Goal: Task Accomplishment & Management: Complete application form

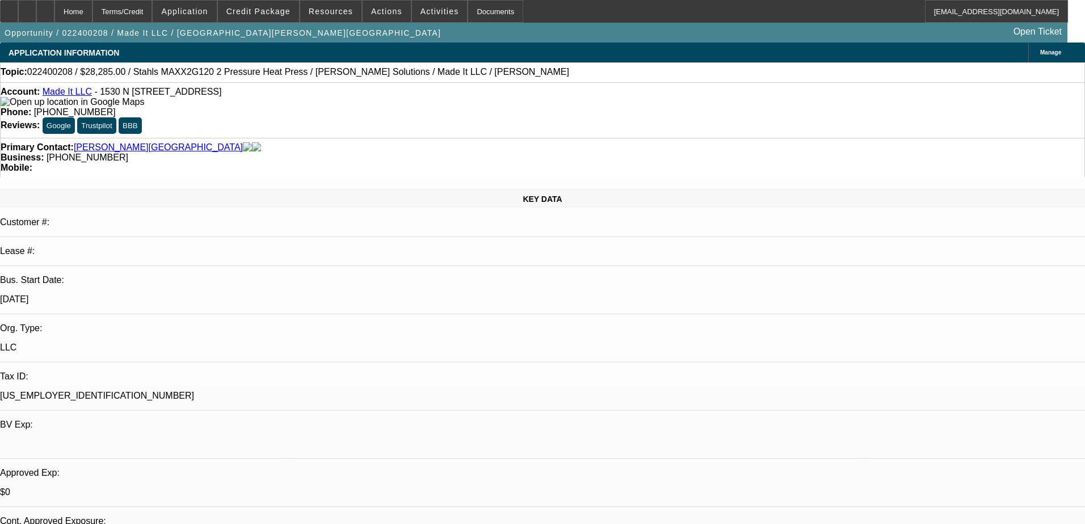
select select "0"
select select "2"
select select "0"
select select "6"
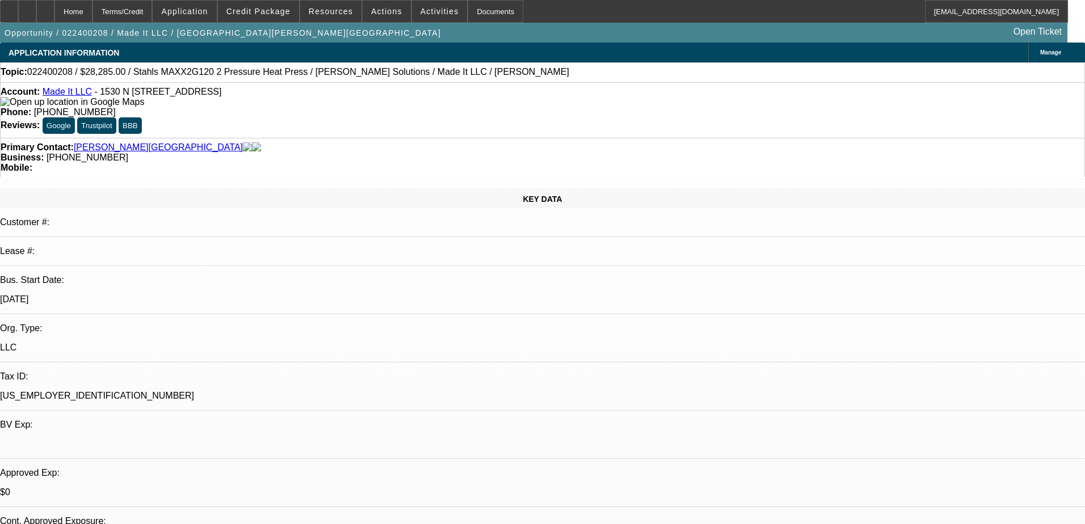
select select "0"
select select "6"
select select "0"
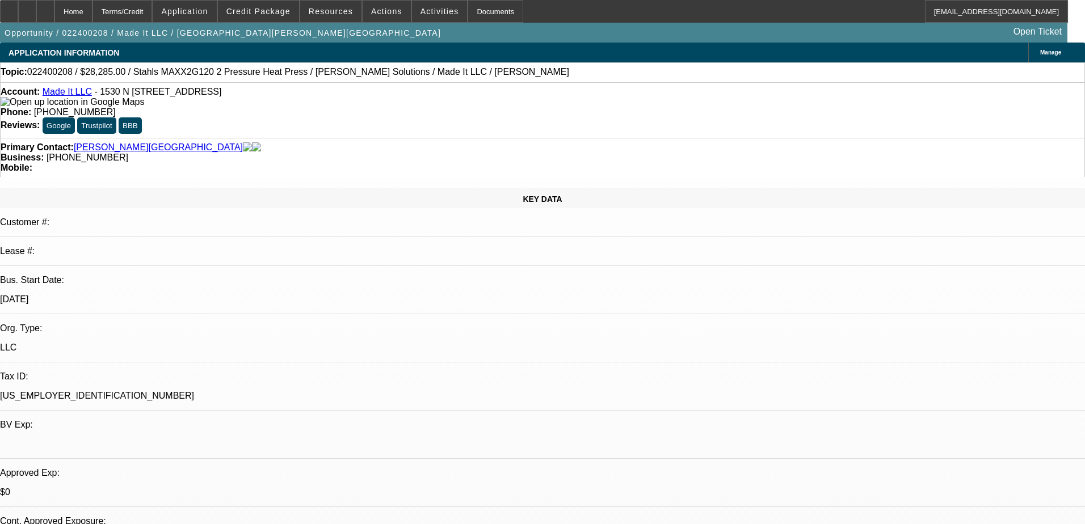
select select "0"
select select "6"
select select "0"
select select "2"
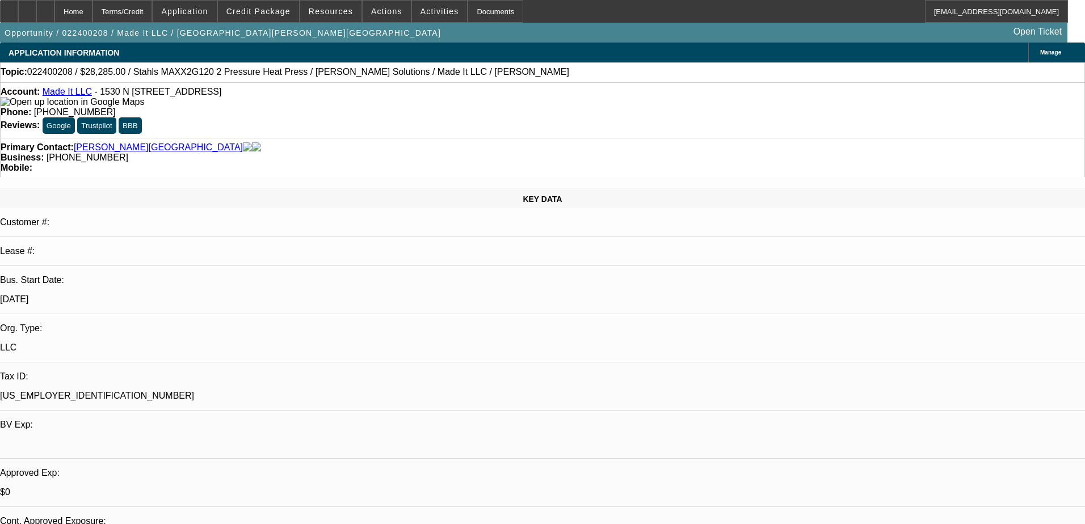
select select "2"
select select "0"
select select "6"
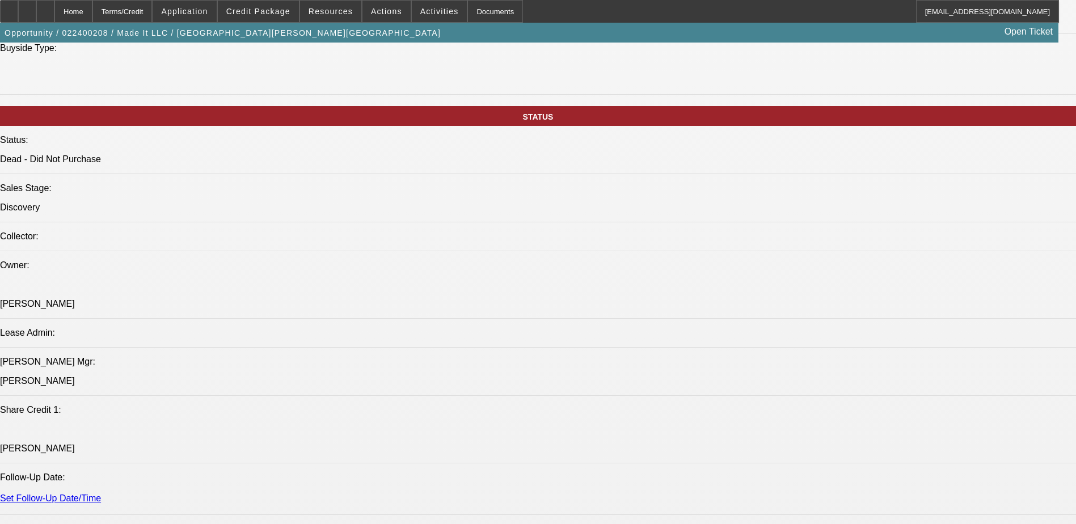
scroll to position [1192, 0]
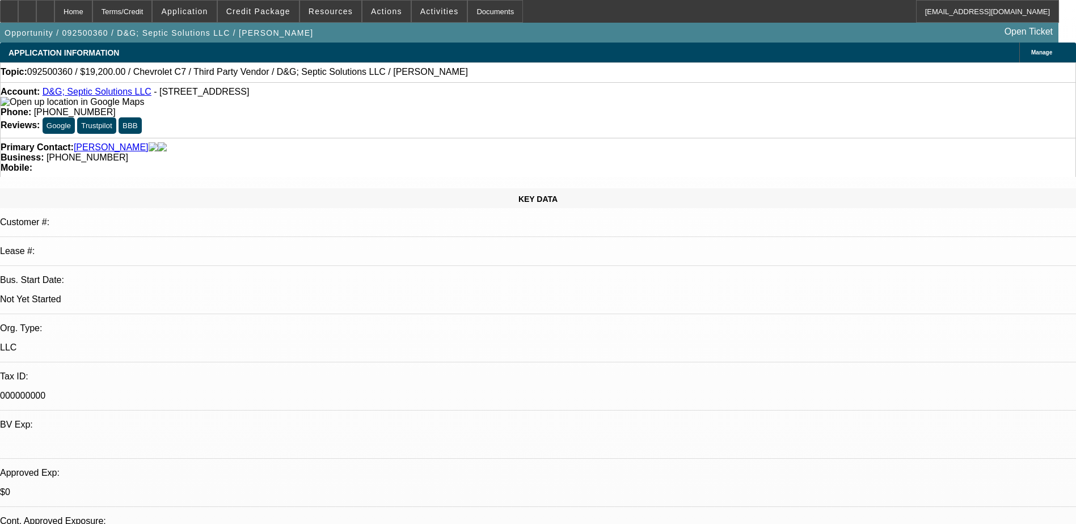
select select "0.2"
select select "2"
select select "0.1"
select select "4"
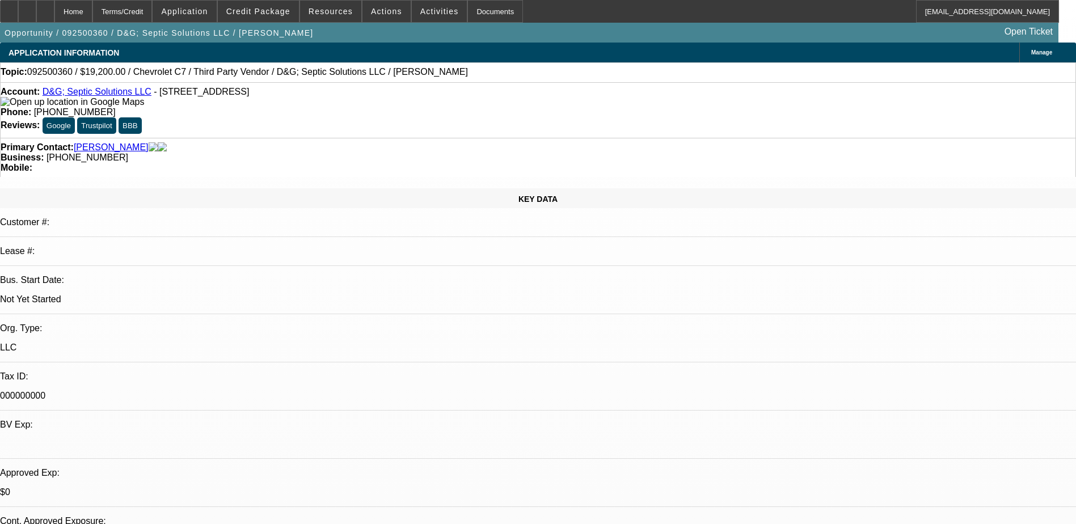
select select "0.2"
select select "2"
select select "0.1"
select select "4"
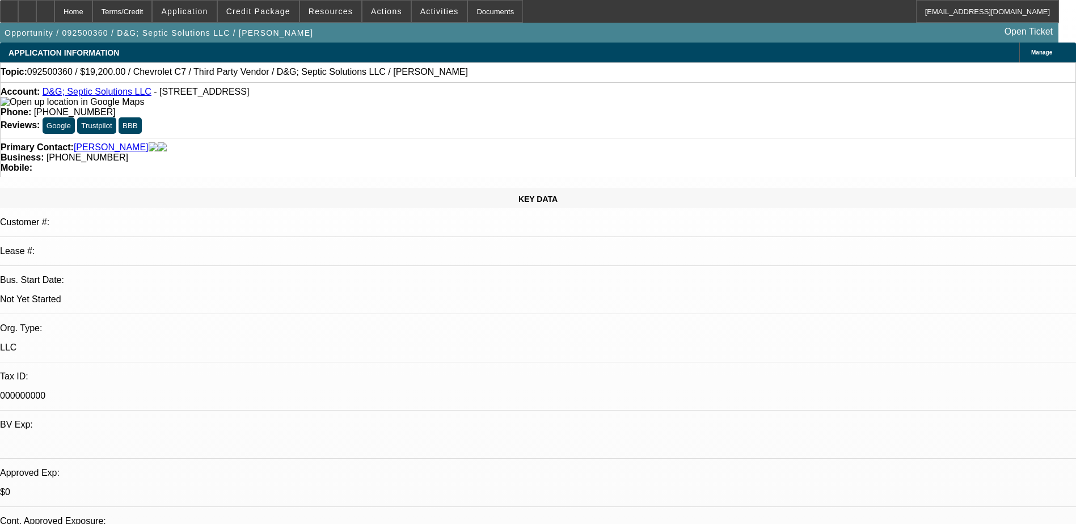
select select "0.2"
select select "2"
select select "0.1"
select select "4"
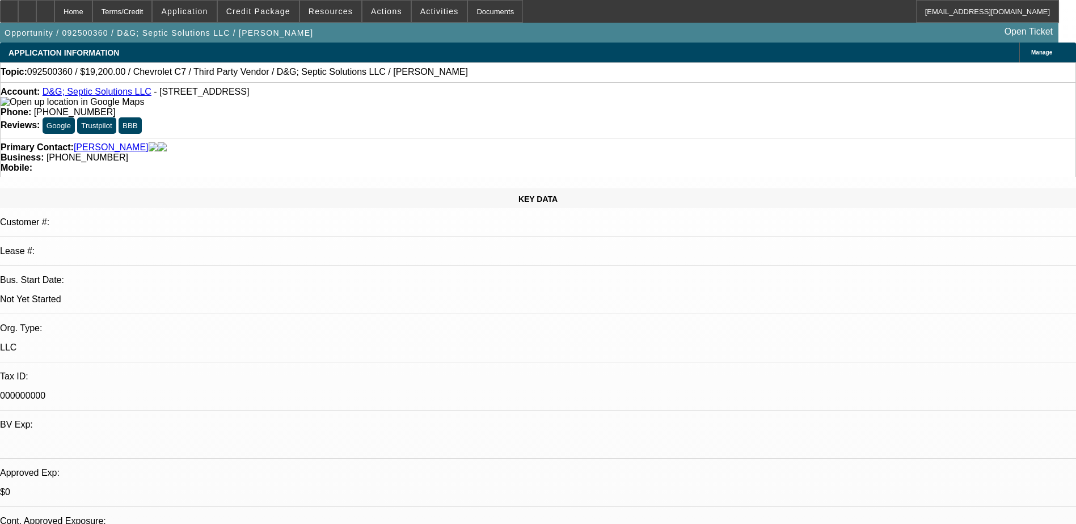
select select "0.2"
select select "2"
select select "0"
select select "6"
